Goal: Transaction & Acquisition: Purchase product/service

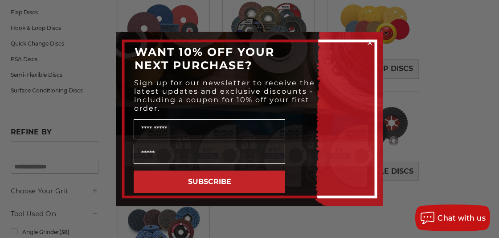
scroll to position [180, 0]
click at [371, 43] on icon "Close dialog" at bounding box center [370, 43] width 4 height 4
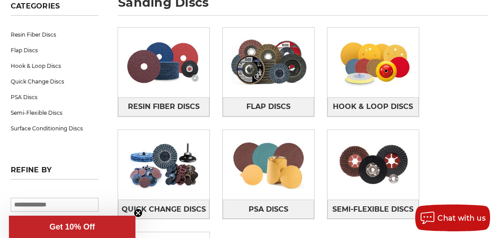
scroll to position [143, 0]
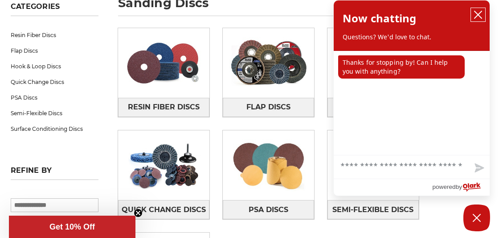
click at [479, 15] on icon "close chatbox" at bounding box center [478, 14] width 7 height 7
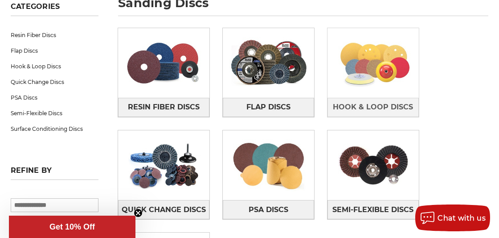
click at [392, 66] on img at bounding box center [373, 63] width 91 height 64
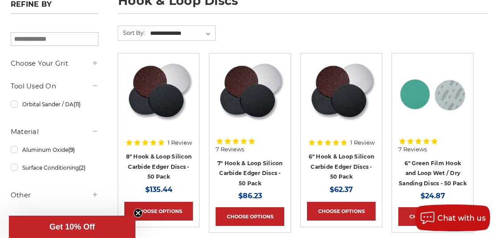
scroll to position [145, 0]
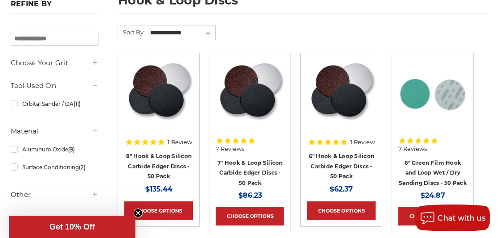
click at [95, 62] on use at bounding box center [95, 62] width 4 height 4
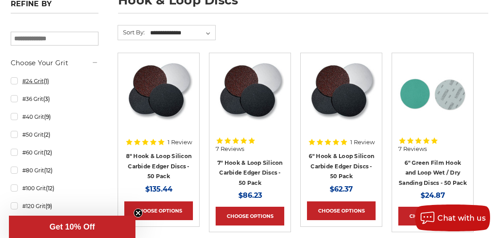
click at [36, 79] on link "#24 Grit (1)" at bounding box center [55, 81] width 88 height 16
